Goal: Navigation & Orientation: Find specific page/section

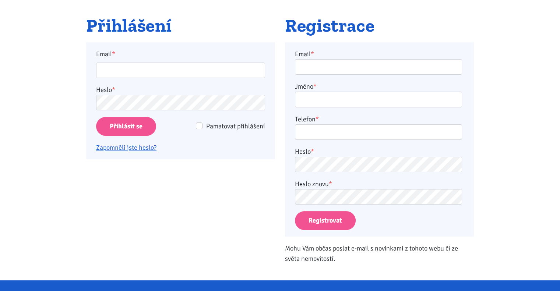
scroll to position [127, 0]
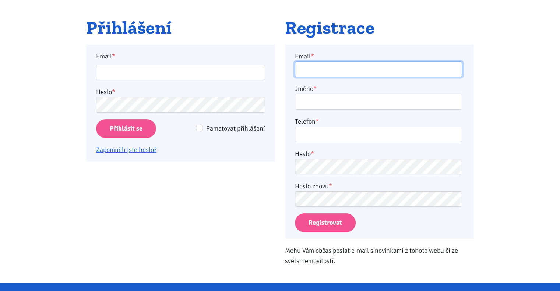
type input "[PERSON_NAME][EMAIL_ADDRESS][DOMAIN_NAME]"
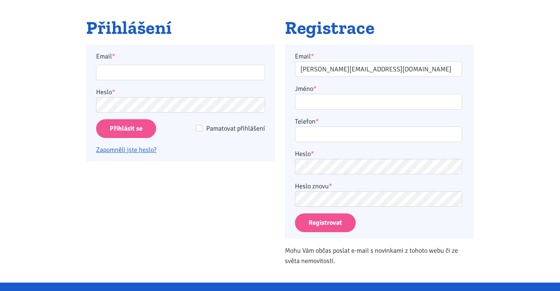
type input "vlcek@spravujeme.cz"
click at [122, 125] on input "Přihlásit se" at bounding box center [126, 128] width 60 height 19
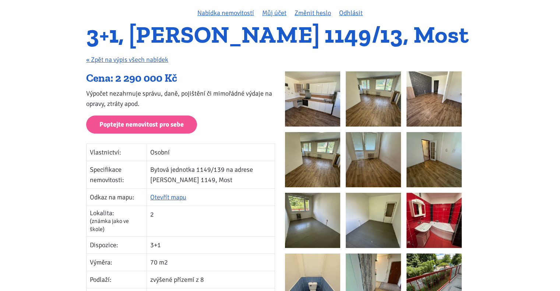
scroll to position [78, 0]
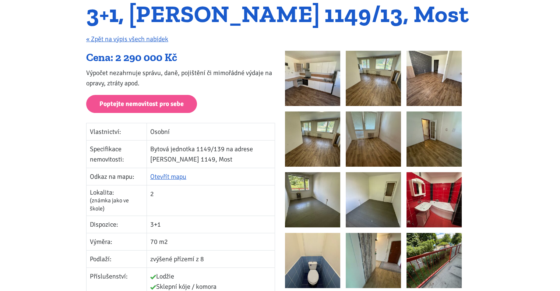
click at [307, 78] on img at bounding box center [312, 78] width 55 height 55
